Goal: Task Accomplishment & Management: Use online tool/utility

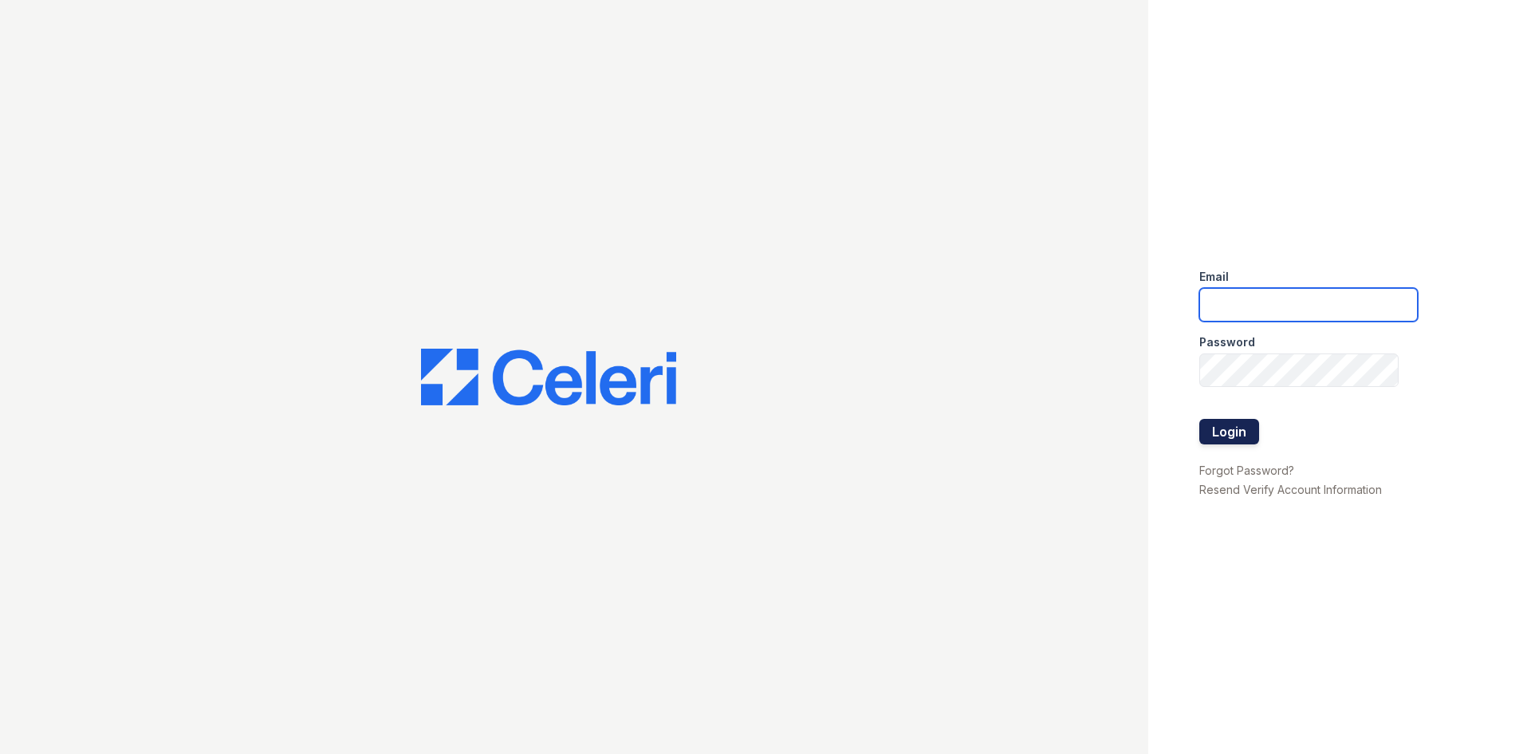
type input "[DOMAIN_NAME][EMAIL_ADDRESS][DOMAIN_NAME]"
click at [1237, 434] on button "Login" at bounding box center [1230, 432] width 60 height 26
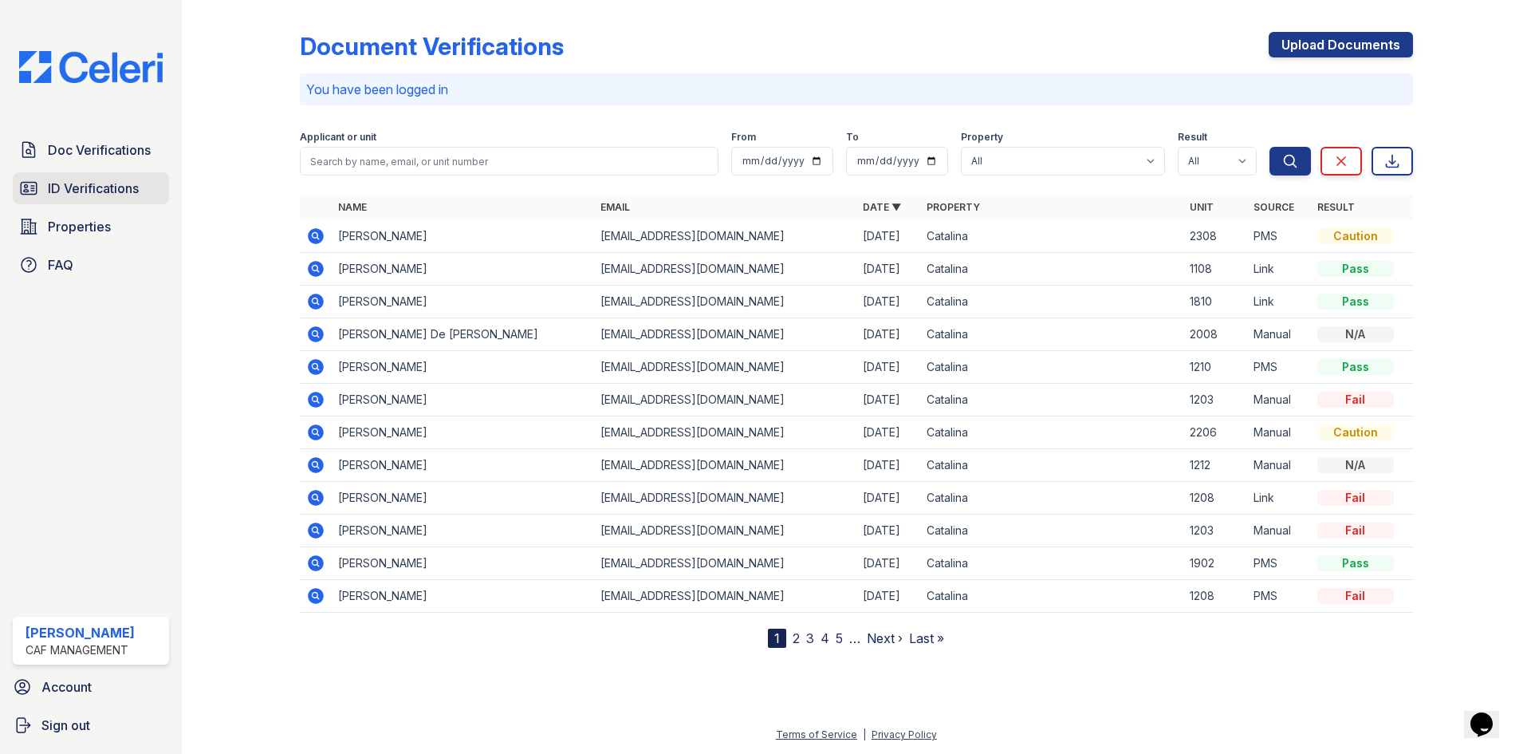
click at [110, 187] on span "ID Verifications" at bounding box center [93, 188] width 91 height 19
click at [118, 188] on span "ID Verifications" at bounding box center [93, 188] width 91 height 19
